Goal: Find specific page/section: Find specific page/section

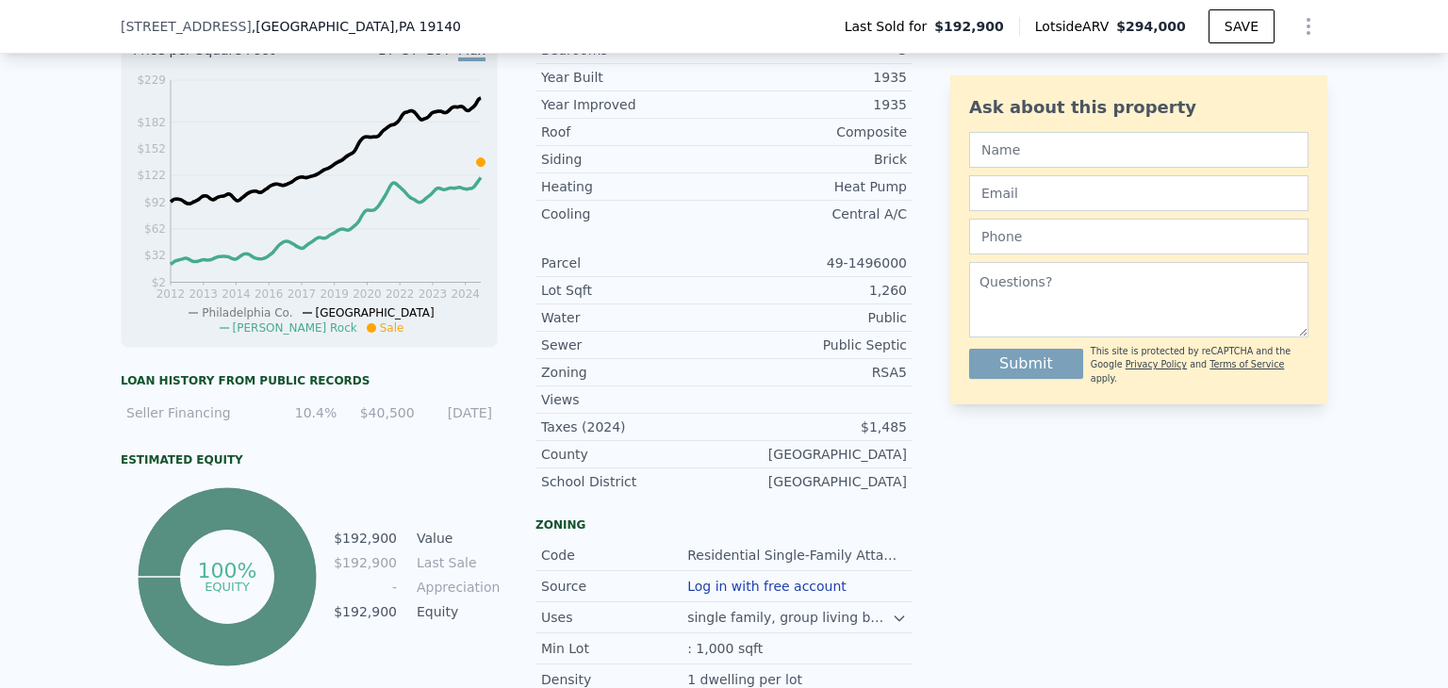
scroll to position [735, 0]
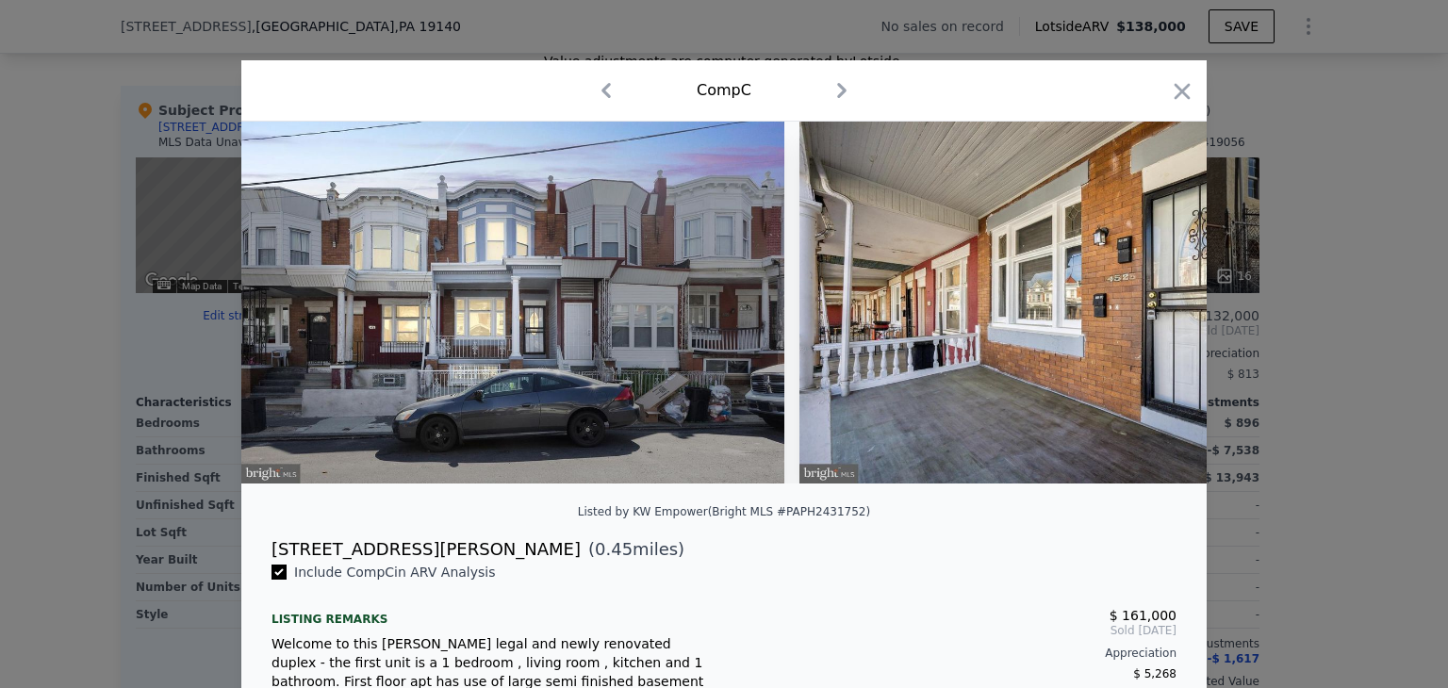
click at [1171, 107] on div at bounding box center [1182, 94] width 26 height 33
click at [1173, 96] on icon "button" at bounding box center [1182, 91] width 26 height 26
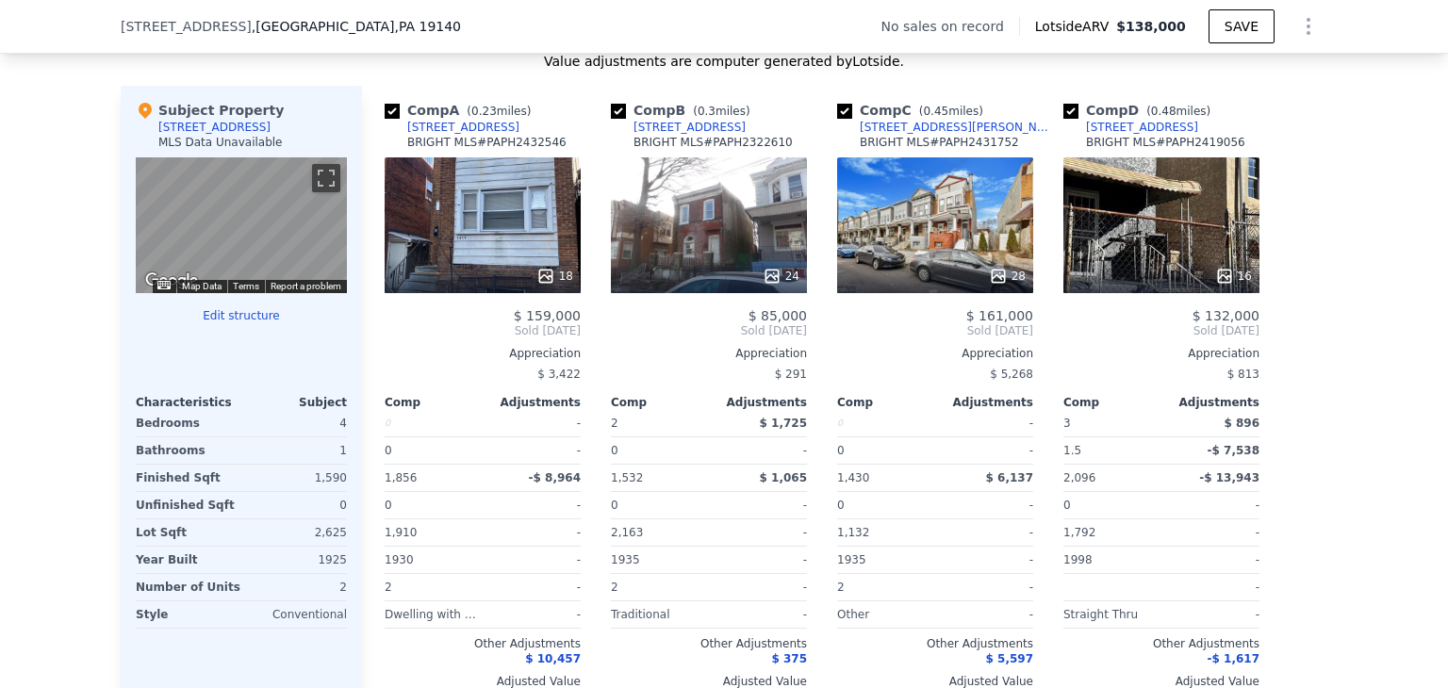
click at [252, 26] on span ", Philadelphia , PA 19140" at bounding box center [356, 26] width 209 height 19
click at [138, 27] on span "4611 Old York Rd" at bounding box center [186, 26] width 131 height 19
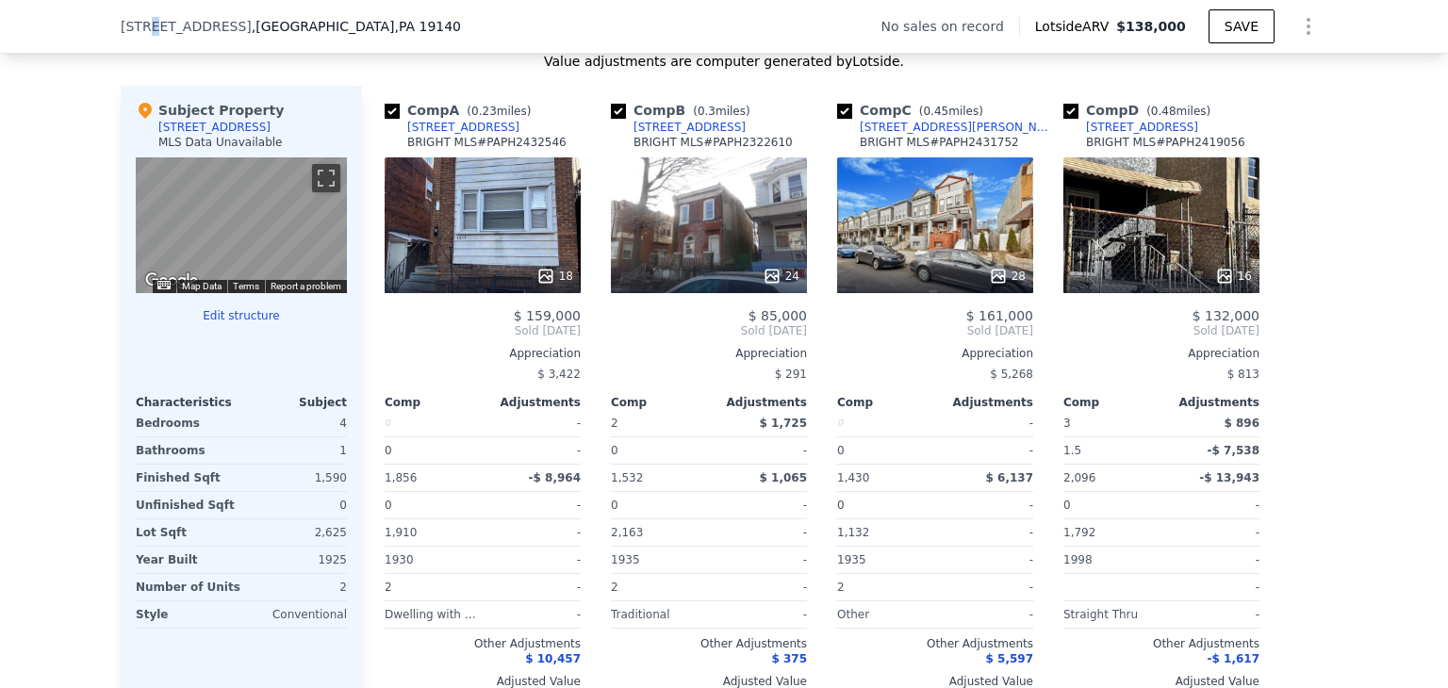
click at [138, 27] on span "4611 Old York Rd" at bounding box center [186, 26] width 131 height 19
copy span "4611 Old York Rd"
